Goal: Task Accomplishment & Management: Complete application form

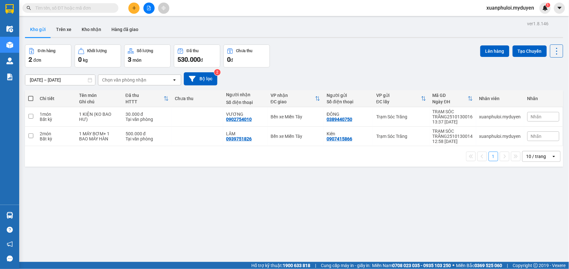
click at [133, 7] on icon "plus" at bounding box center [134, 8] width 4 height 4
click at [145, 22] on div "Tạo đơn hàng" at bounding box center [159, 23] width 28 height 7
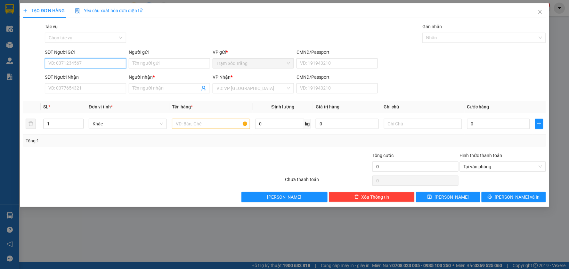
click at [88, 60] on input "SĐT Người Gửi" at bounding box center [85, 63] width 81 height 10
click at [76, 77] on div "0983829728 - LONG" at bounding box center [86, 76] width 74 height 7
type input "0983829728"
type input "LONG"
type input "0965422489"
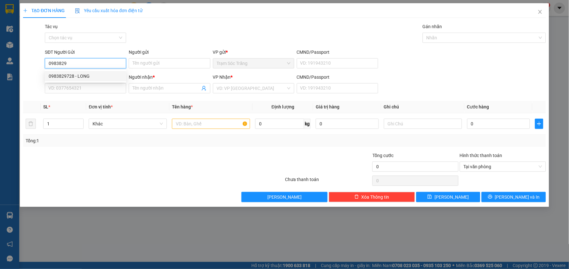
type input "KHOA"
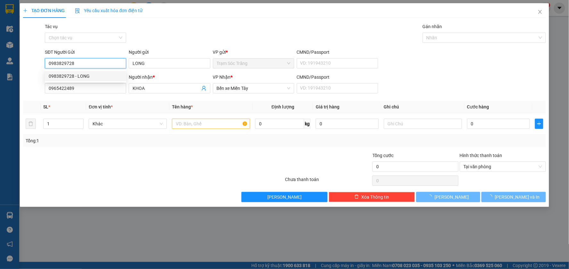
type input "70.000"
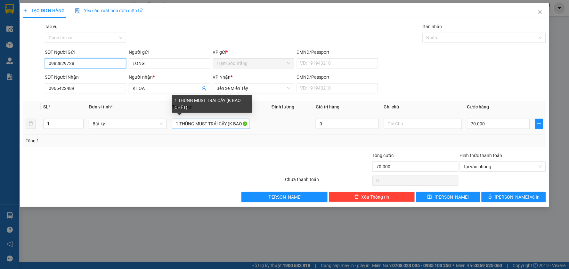
type input "0983829728"
click at [176, 124] on input "1 THÙNG MUST TRÁI CÂY (K BAO CHẾT)" at bounding box center [211, 124] width 78 height 10
click at [178, 127] on input "1 THÙNG MUST TRÁI CÂY (K BAO CHẾT)" at bounding box center [211, 124] width 78 height 10
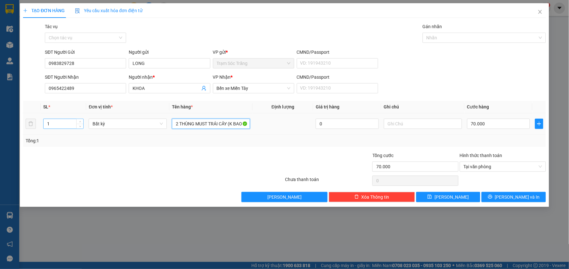
type input "2 THÙNG MUST TRÁI CÂY (K BAO CHẾT)"
drag, startPoint x: 55, startPoint y: 125, endPoint x: 45, endPoint y: 124, distance: 10.6
click at [45, 124] on input "1" at bounding box center [64, 124] width 40 height 10
type input "2"
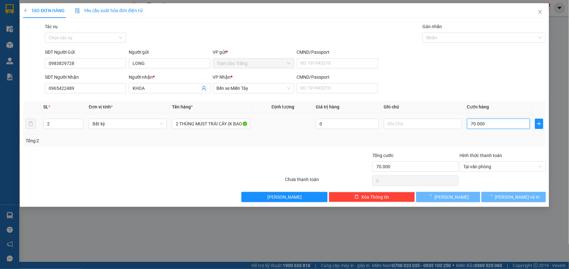
click at [478, 125] on input "70.000" at bounding box center [498, 124] width 63 height 10
type input "0"
type input "1"
type input "01"
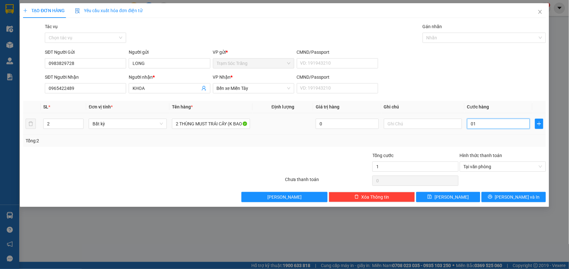
type input "10"
type input "0.100"
type input "100"
type input "01.000"
type input "100"
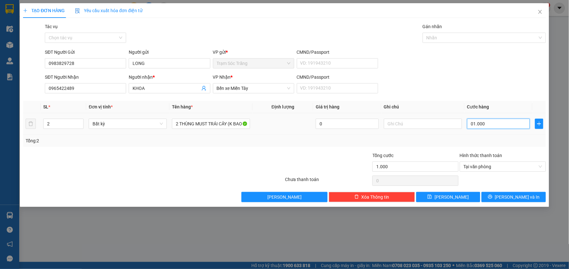
type input "0.100"
type input "10"
type input "010"
type input "1"
type input "0"
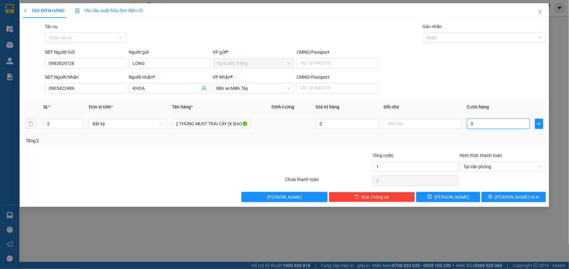
type input "0"
type input "10"
type input "100"
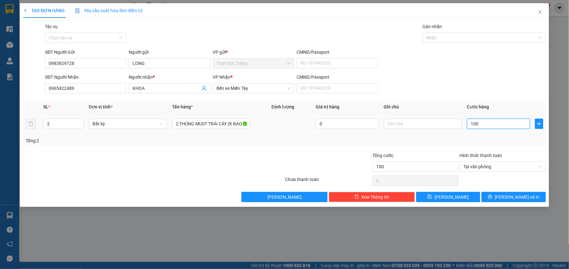
type input "1.000"
type input "10.000"
type input "100.000"
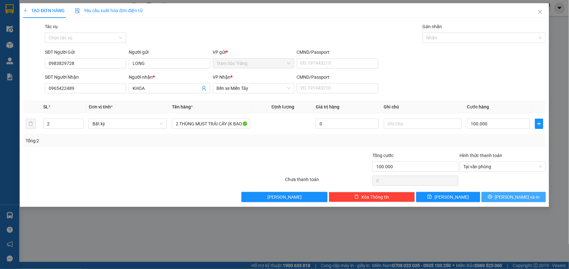
click at [516, 199] on span "[PERSON_NAME] và In" at bounding box center [517, 197] width 45 height 7
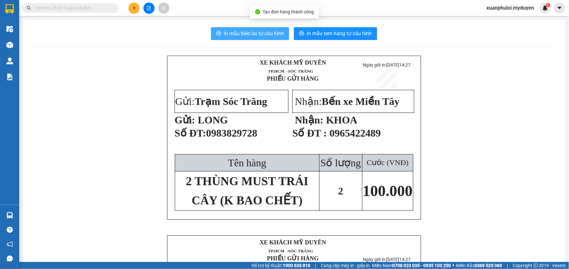
click at [232, 34] on span "In mẫu biên lai tự cấu hình" at bounding box center [254, 33] width 60 height 8
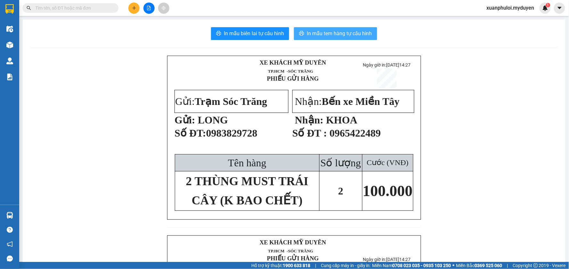
click at [324, 30] on span "In mẫu tem hàng tự cấu hình" at bounding box center [339, 33] width 65 height 8
